Goal: Navigation & Orientation: Find specific page/section

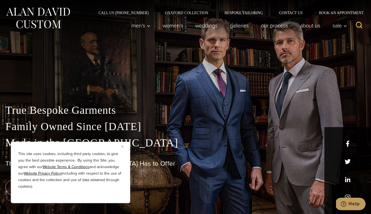
click at [308, 31] on div "Men’s Custom Suits Custom Tuxedos Custom Sports Coats Custom Trousers Custom Ve…" at bounding box center [238, 26] width 225 height 22
click at [308, 28] on link "About Us" at bounding box center [310, 25] width 32 height 11
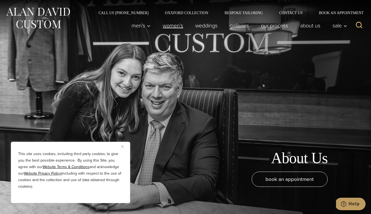
click at [164, 25] on link "Women’s" at bounding box center [173, 25] width 33 height 11
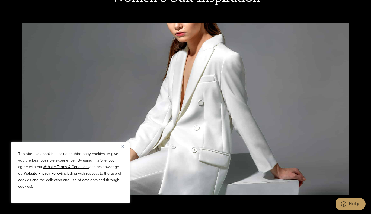
scroll to position [796, 0]
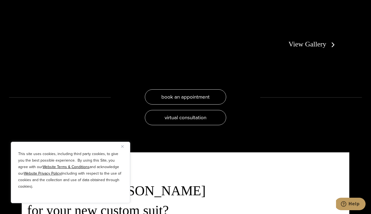
scroll to position [1088, 0]
